Goal: Information Seeking & Learning: Find specific fact

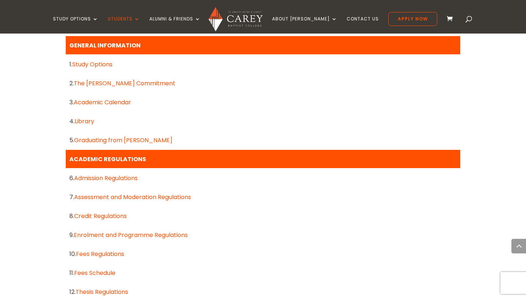
scroll to position [377, 0]
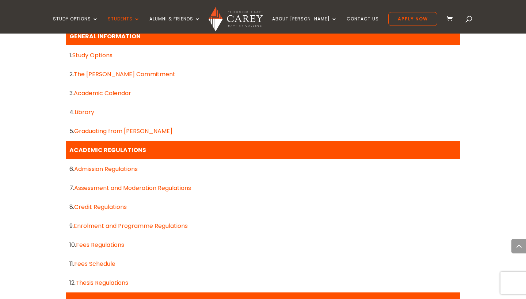
click at [130, 170] on link "Admission Regulations" at bounding box center [106, 169] width 64 height 8
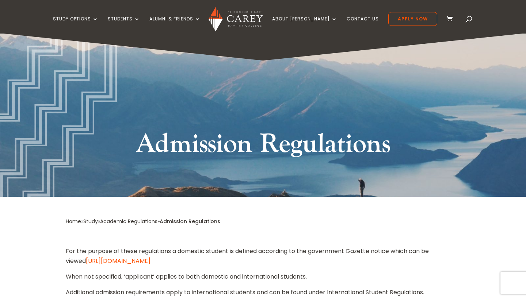
click at [142, 219] on link "Academic Regulations" at bounding box center [128, 221] width 57 height 7
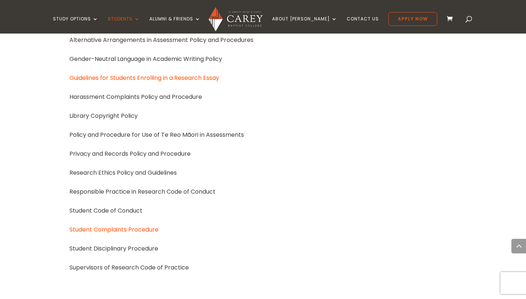
scroll to position [890, 0]
click at [469, 20] on span at bounding box center [469, 20] width 0 height 0
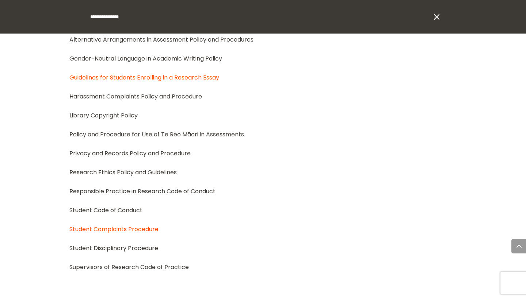
type input "**********"
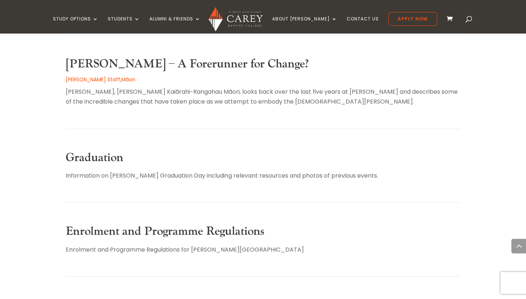
scroll to position [348, 0]
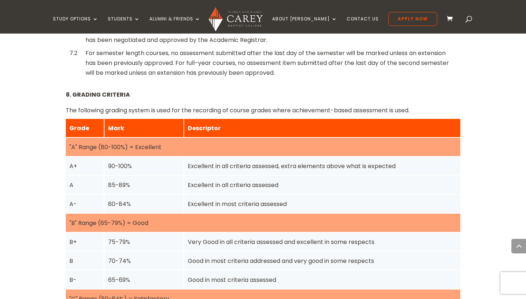
scroll to position [917, 0]
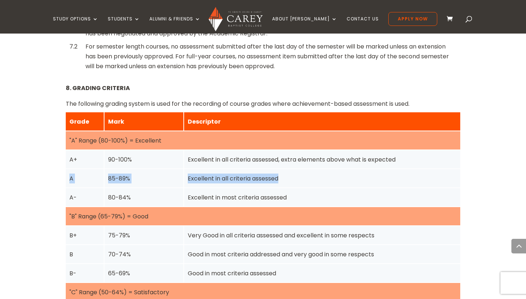
drag, startPoint x: 300, startPoint y: 166, endPoint x: 31, endPoint y: 164, distance: 268.7
